Goal: Find specific page/section: Find specific page/section

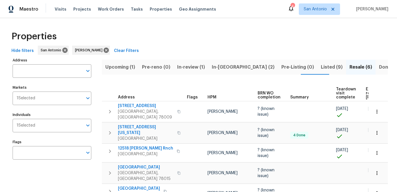
scroll to position [0, 60]
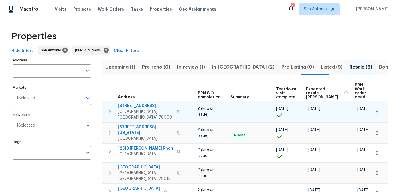
click at [134, 107] on span "[STREET_ADDRESS]" at bounding box center [146, 106] width 56 height 6
click at [376, 111] on icon "button" at bounding box center [378, 112] width 6 height 6
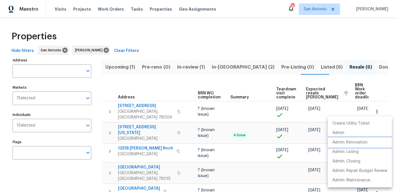
click at [359, 140] on p "Admin: Renovation" at bounding box center [350, 142] width 35 height 6
click at [118, 67] on div at bounding box center [198, 96] width 397 height 192
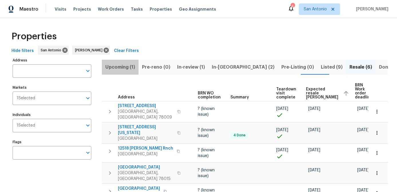
click at [118, 67] on span "Upcoming (1)" at bounding box center [120, 67] width 30 height 8
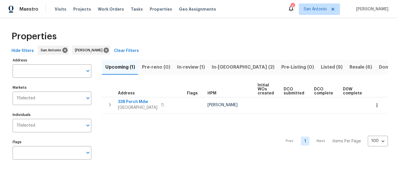
click at [187, 67] on span "In-review (1)" at bounding box center [191, 67] width 28 height 8
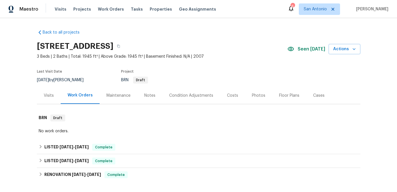
click at [146, 96] on div "Notes" at bounding box center [149, 96] width 11 height 6
